Goal: Information Seeking & Learning: Find specific fact

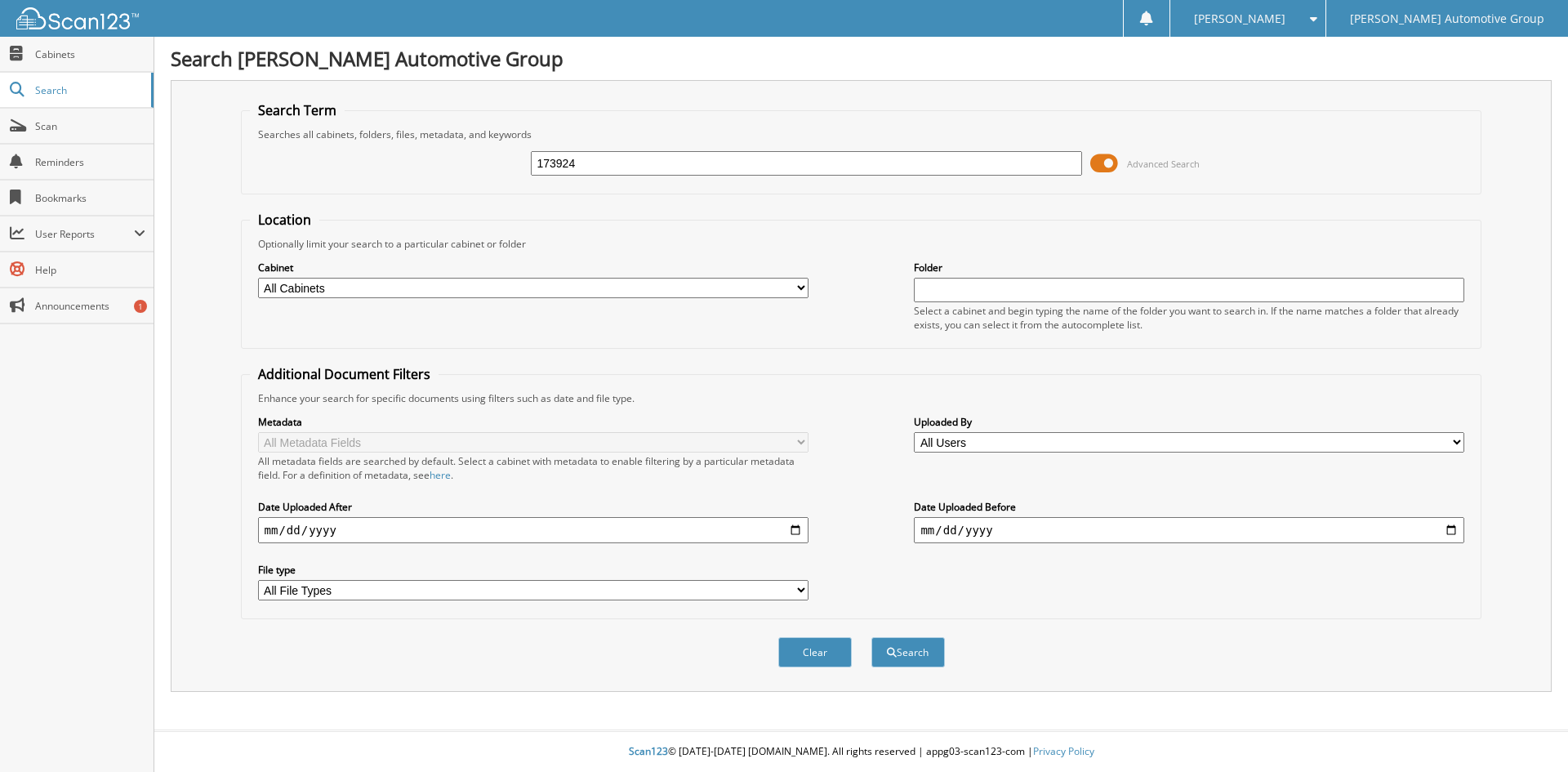
type input "173924"
click at [872, 638] on button "Search" at bounding box center [908, 653] width 73 height 30
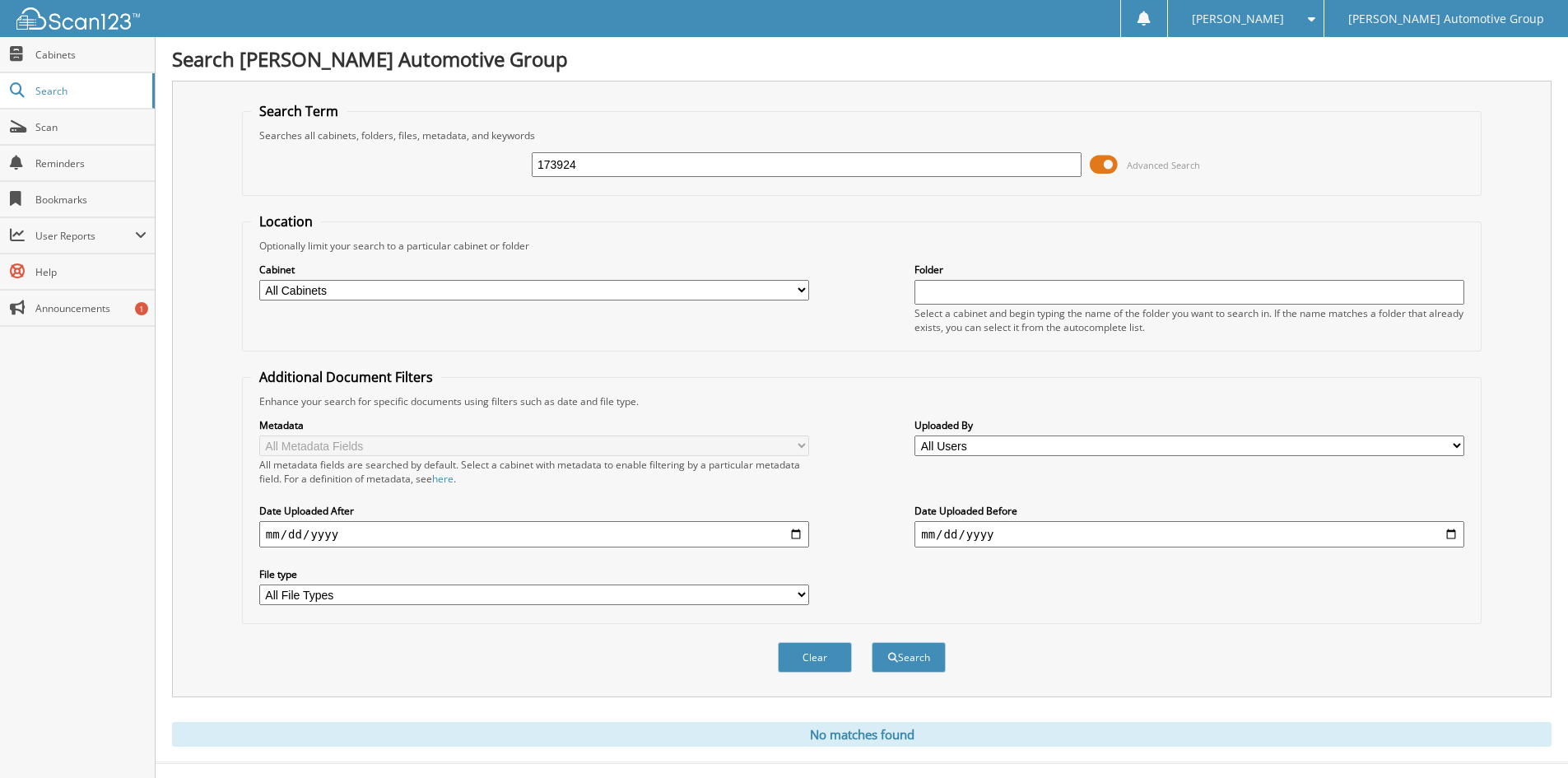
scroll to position [27, 0]
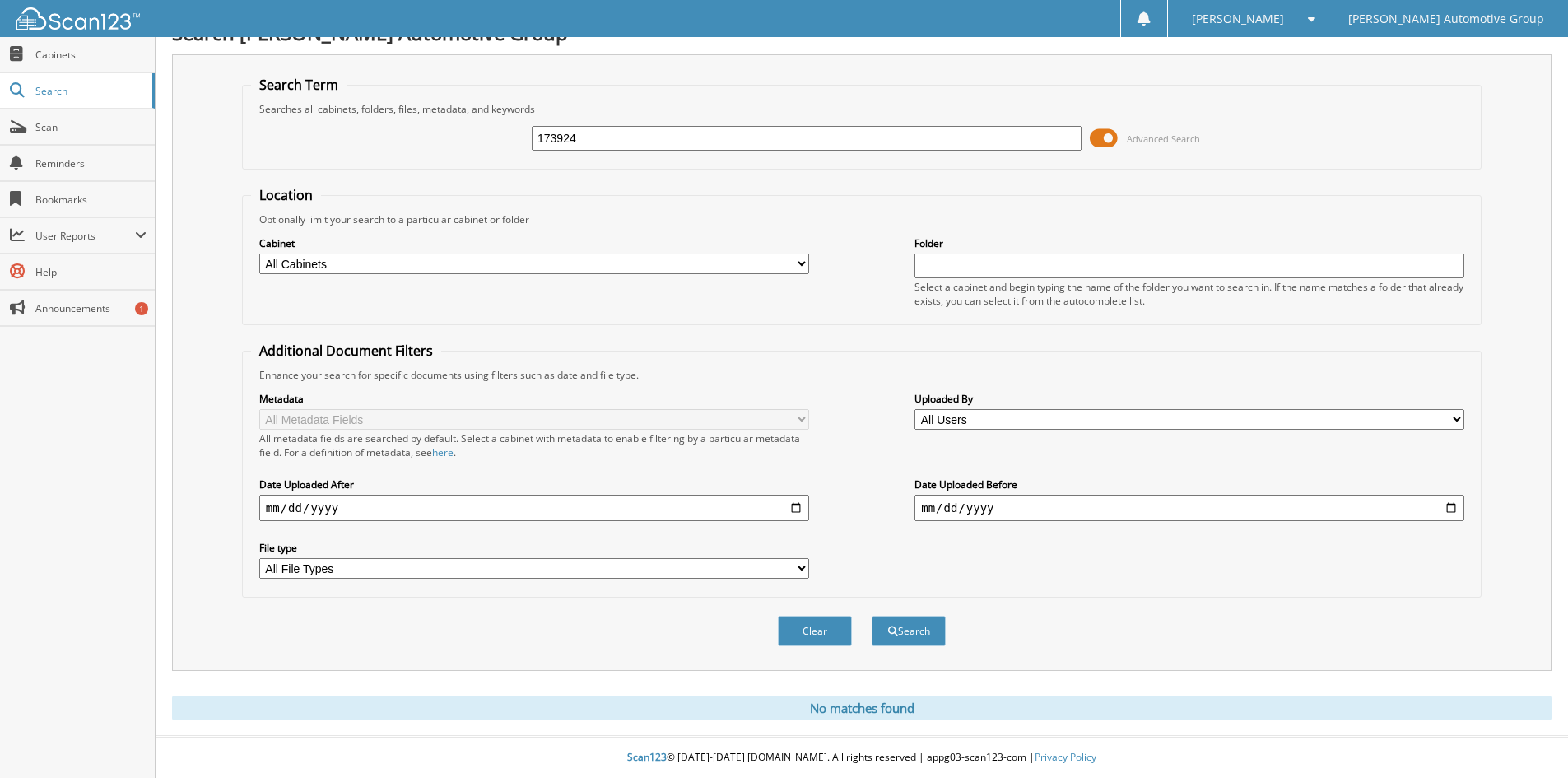
drag, startPoint x: 608, startPoint y: 138, endPoint x: 446, endPoint y: 134, distance: 162.0
click at [446, 134] on div "173924 Advanced Search" at bounding box center [861, 138] width 1221 height 44
click at [631, 136] on input "173924" at bounding box center [806, 138] width 550 height 25
click at [872, 616] on button "Search" at bounding box center [909, 631] width 74 height 31
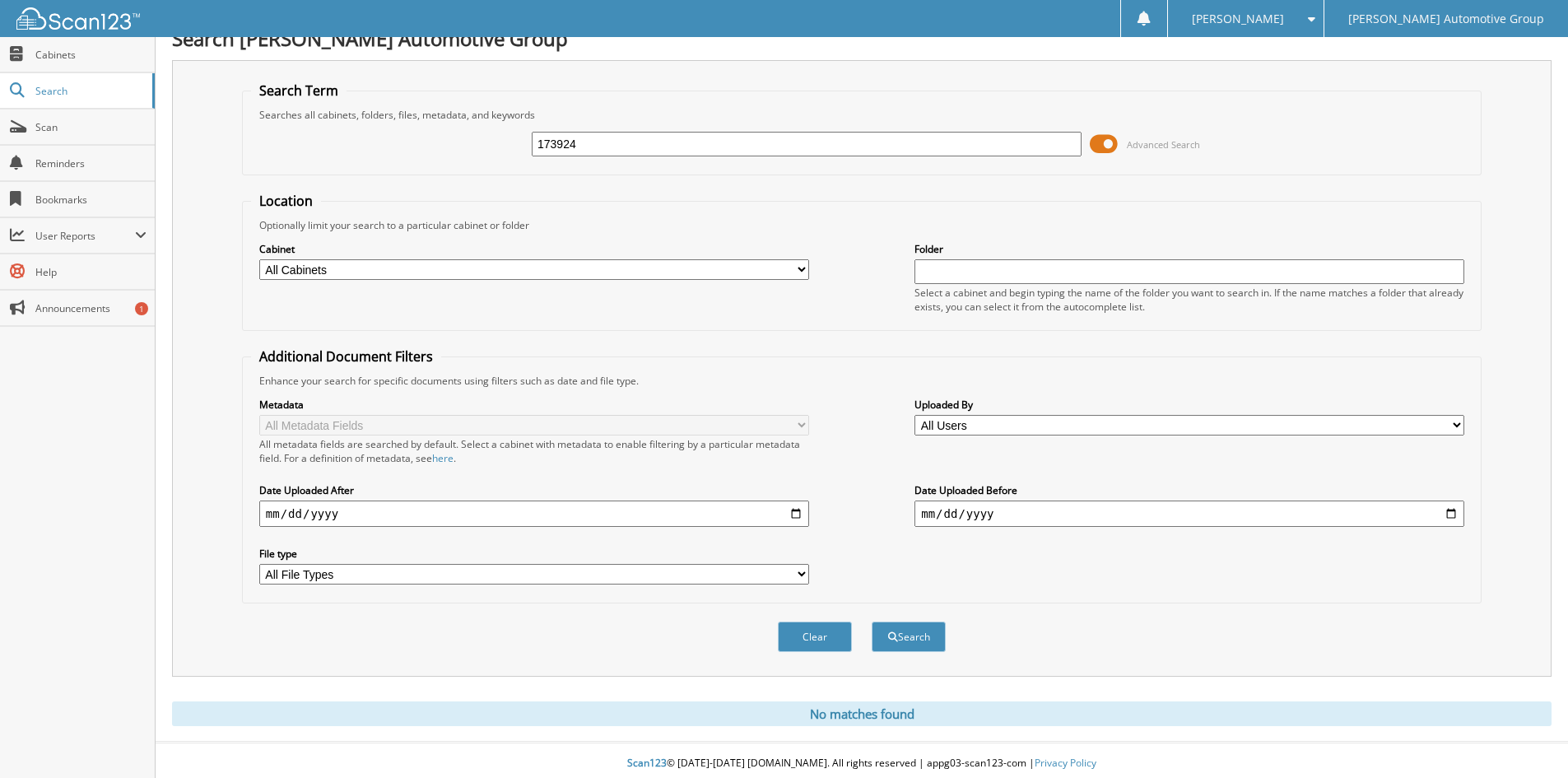
scroll to position [27, 0]
